Goal: Task Accomplishment & Management: Use online tool/utility

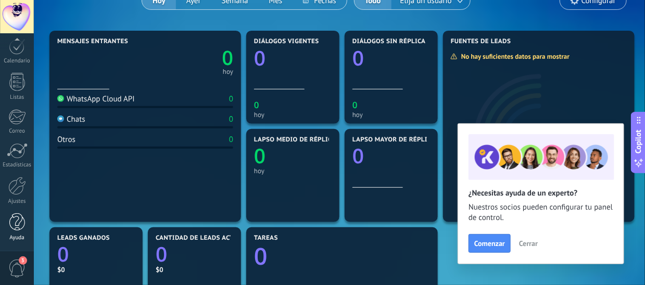
scroll to position [147, 0]
click at [20, 191] on div at bounding box center [17, 187] width 18 height 18
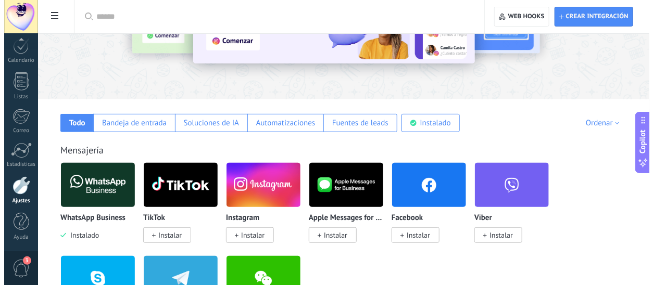
scroll to position [156, 0]
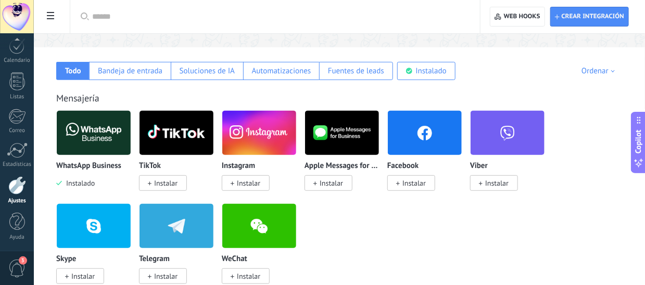
click at [88, 151] on img at bounding box center [94, 133] width 74 height 51
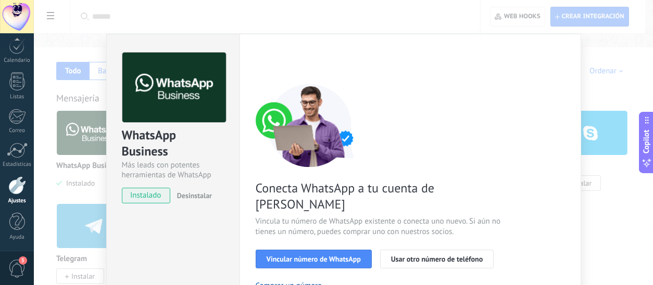
scroll to position [104, 0]
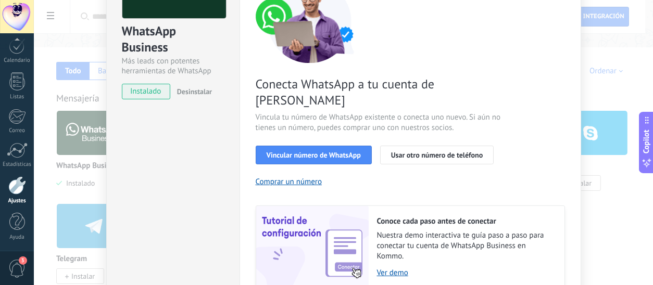
click at [607, 135] on div "WhatsApp Business Más leads con potentes herramientas de WhatsApp instalado Des…" at bounding box center [343, 142] width 619 height 285
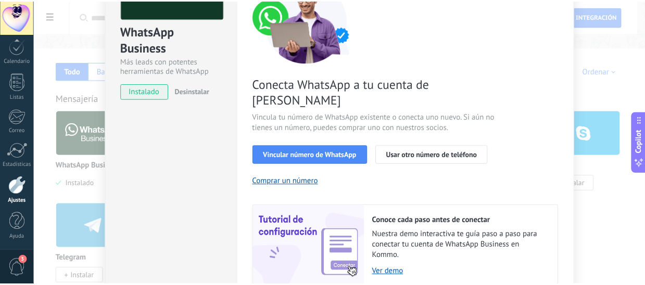
scroll to position [0, 0]
